Goal: Find specific page/section: Find specific page/section

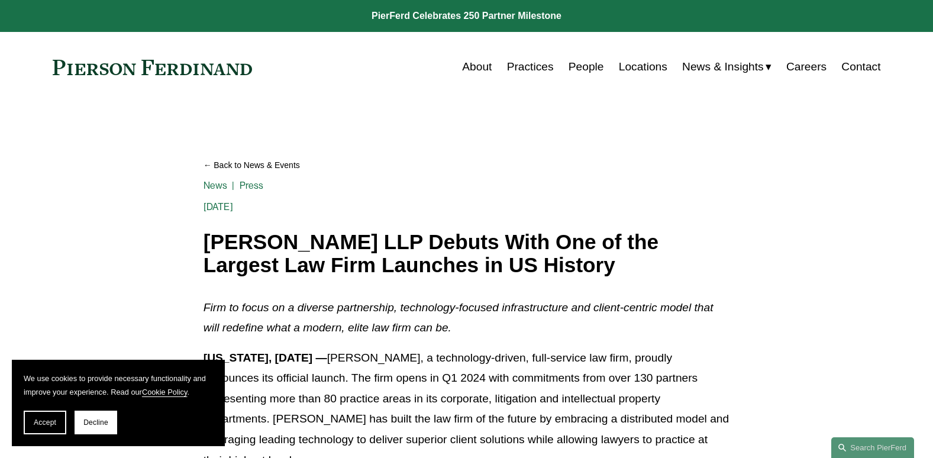
click at [629, 60] on link "Locations" at bounding box center [643, 67] width 49 height 22
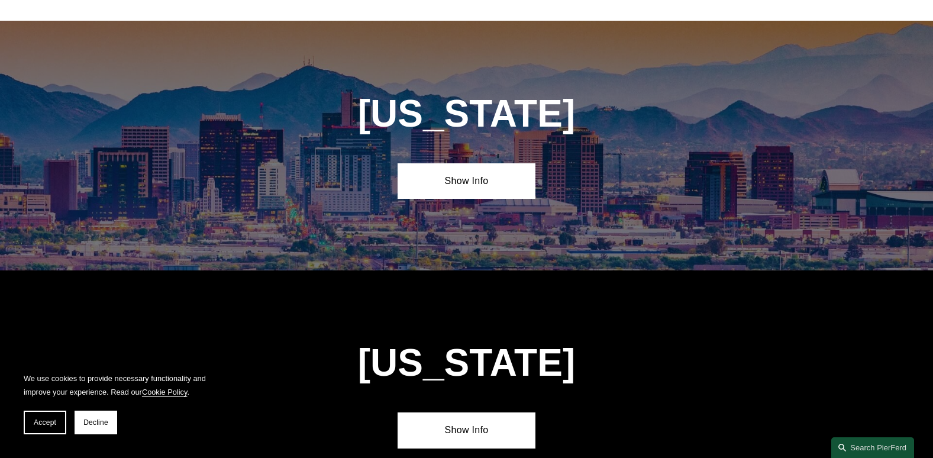
scroll to position [532, 0]
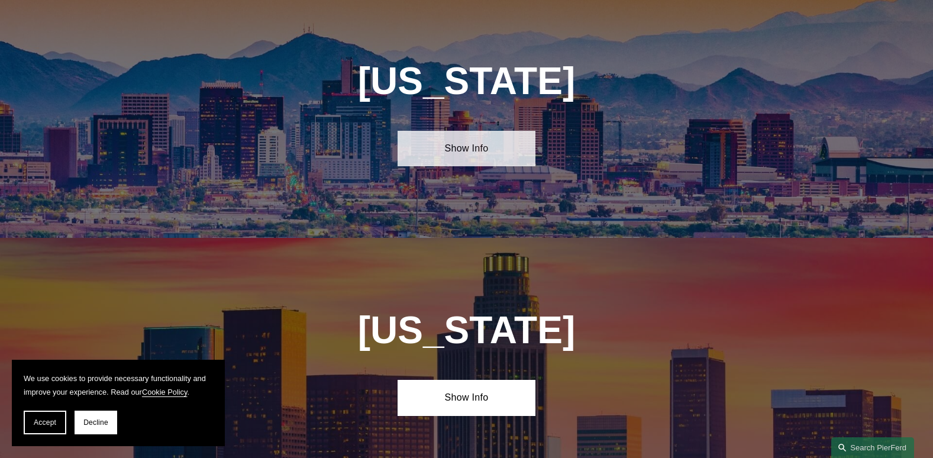
click at [459, 141] on link "Show Info" at bounding box center [467, 148] width 138 height 35
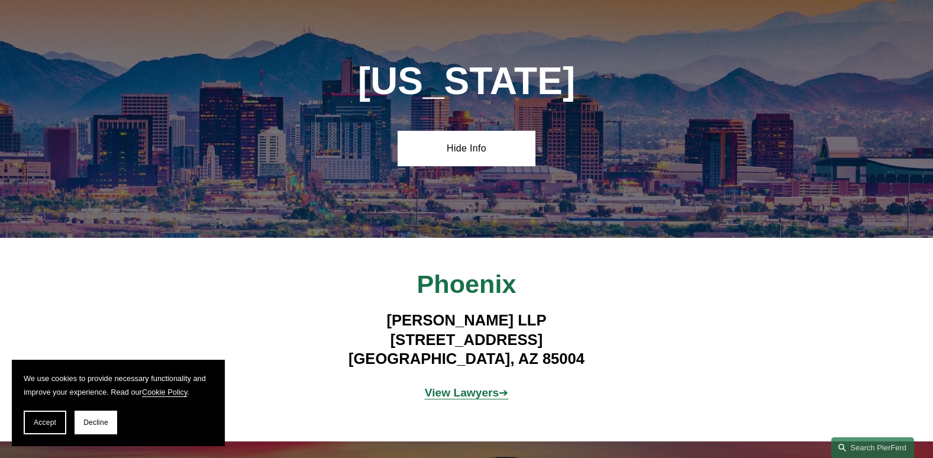
click at [464, 386] on strong "View Lawyers" at bounding box center [462, 392] width 75 height 12
